Goal: Task Accomplishment & Management: Use online tool/utility

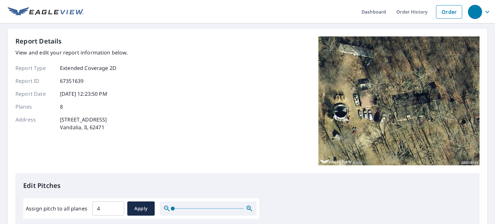
scroll to position [6, 0]
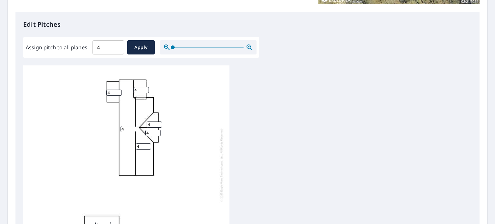
click at [304, 103] on div "4 4 4 4 4 4 4 4" at bounding box center [247, 166] width 449 height 202
click at [136, 49] on span "Apply" at bounding box center [140, 48] width 17 height 8
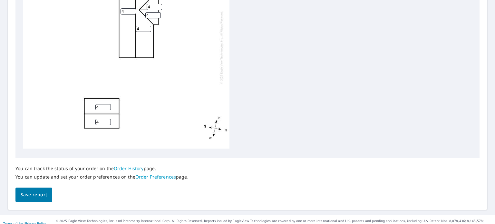
scroll to position [286, 0]
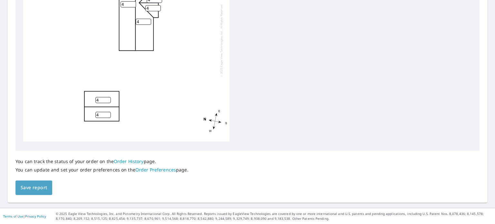
click at [34, 186] on span "Save report" at bounding box center [34, 188] width 26 height 8
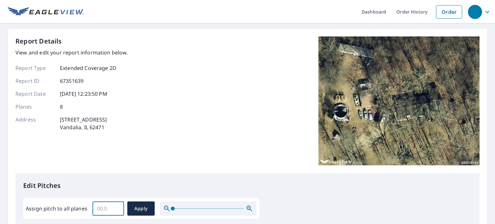
click at [107, 210] on input "Assign pitch to all planes" at bounding box center [108, 208] width 32 height 18
type input "4"
click at [139, 209] on span "Apply" at bounding box center [140, 209] width 17 height 8
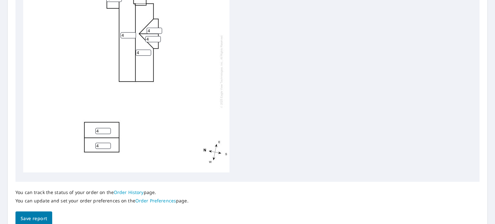
scroll to position [286, 0]
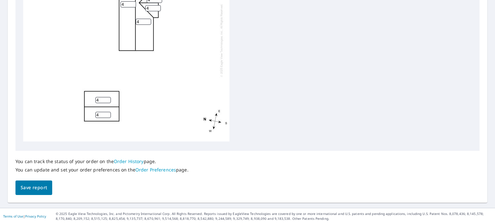
click at [43, 187] on span "Save report" at bounding box center [34, 188] width 26 height 8
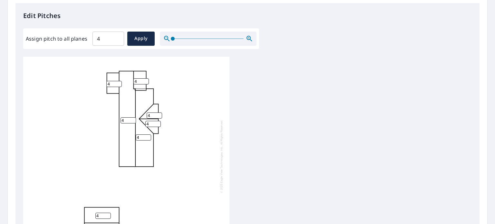
scroll to position [309, 0]
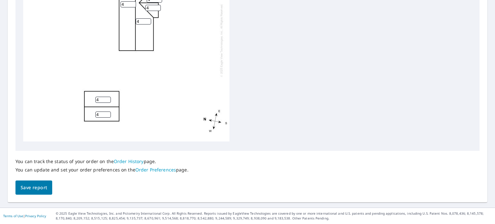
click at [46, 188] on span "Save report" at bounding box center [34, 188] width 26 height 8
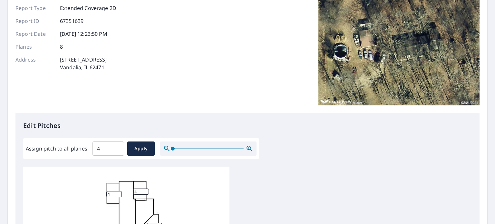
scroll to position [0, 0]
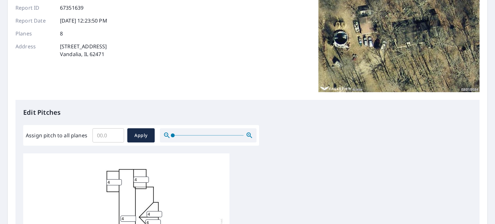
scroll to position [161, 0]
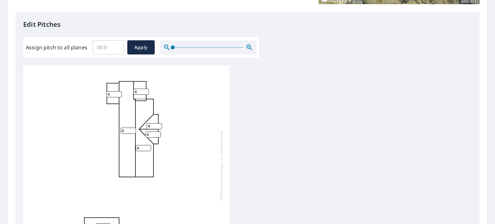
click at [109, 43] on input "Assign pitch to all planes" at bounding box center [108, 47] width 32 height 18
click at [144, 48] on span "Apply" at bounding box center [140, 48] width 17 height 8
click at [104, 49] on input "Assign pitch to all planes" at bounding box center [108, 47] width 32 height 18
type input "4"
click at [146, 49] on span "Apply" at bounding box center [140, 48] width 17 height 8
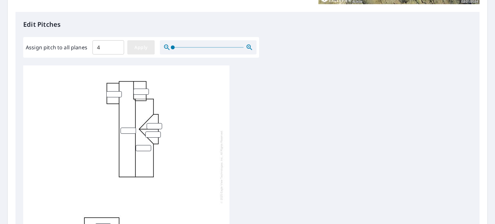
type input "4"
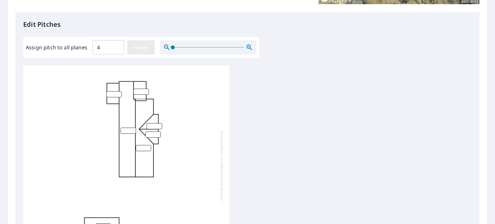
type input "4"
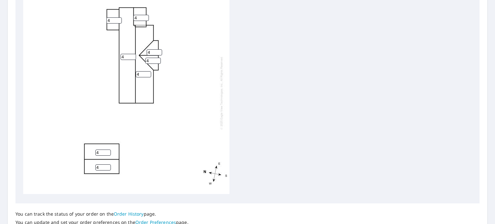
scroll to position [286, 0]
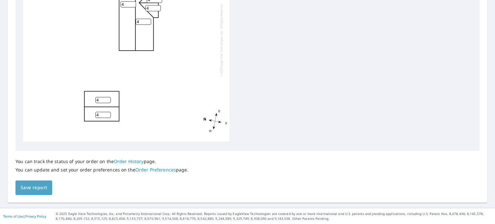
click at [32, 189] on span "Save report" at bounding box center [34, 188] width 26 height 8
click at [301, 105] on div "4 4 4 4 4 4 4 4" at bounding box center [247, 42] width 449 height 202
click at [50, 185] on div "You can track the status of your order on the Order History page. You can updat…" at bounding box center [247, 173] width 464 height 44
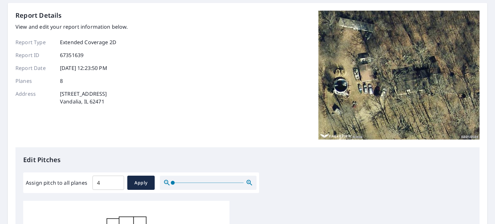
scroll to position [0, 0]
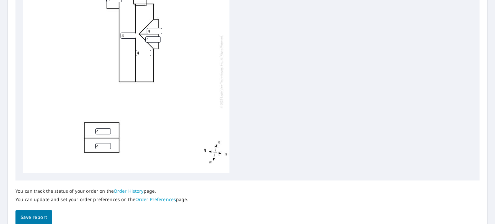
scroll to position [286, 0]
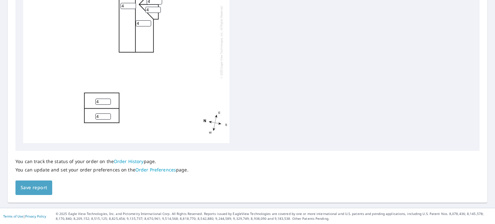
click at [31, 185] on span "Save report" at bounding box center [34, 188] width 26 height 8
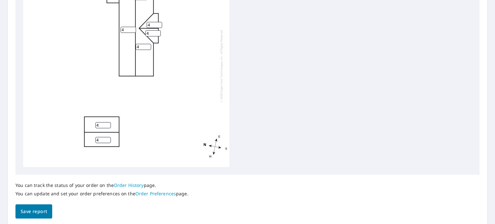
scroll to position [0, 0]
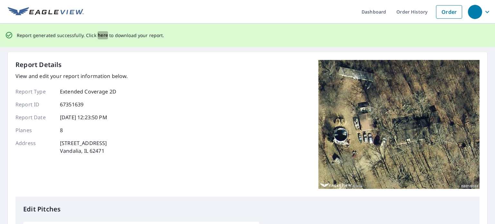
click at [101, 34] on span "here" at bounding box center [103, 35] width 11 height 8
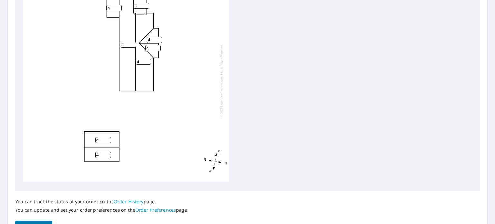
scroll to position [148, 0]
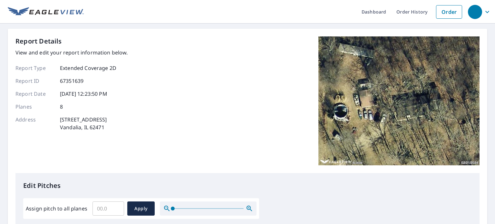
scroll to position [129, 0]
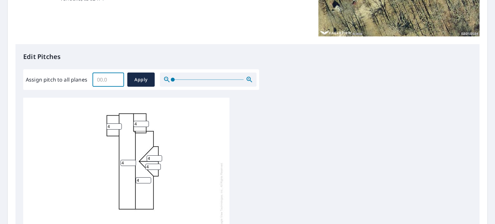
click at [105, 82] on input "Assign pitch to all planes" at bounding box center [108, 80] width 32 height 18
type input "4"
click at [139, 77] on span "Apply" at bounding box center [140, 80] width 17 height 8
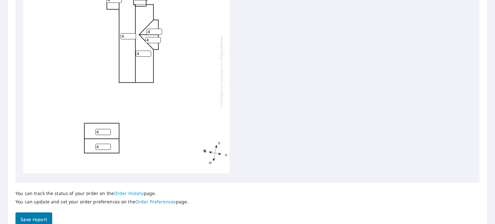
scroll to position [286, 0]
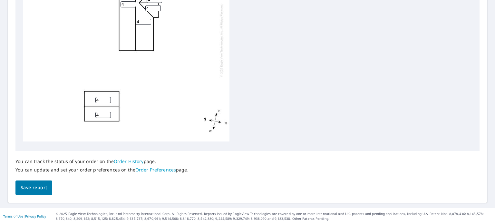
click at [33, 189] on span "Save report" at bounding box center [34, 188] width 26 height 8
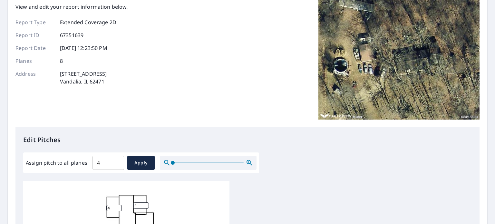
scroll to position [0, 0]
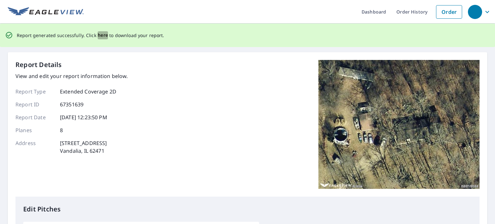
click at [99, 34] on span "here" at bounding box center [103, 35] width 11 height 8
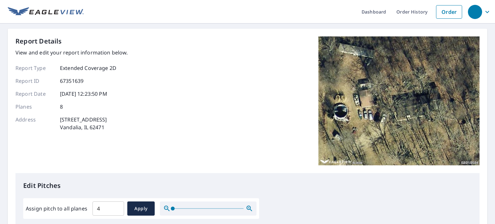
click at [166, 116] on div "Report Details View and edit your report information below. Report Type Extende…" at bounding box center [247, 104] width 464 height 137
